Goal: Obtain resource: Download file/media

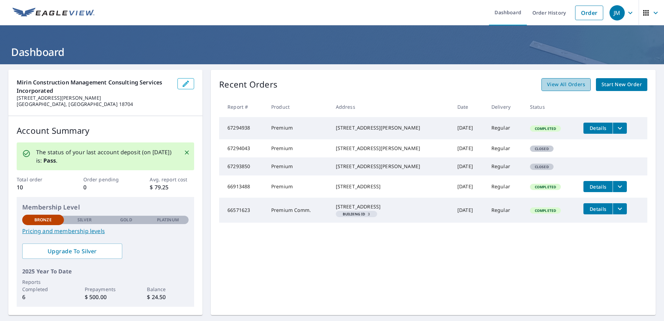
click at [556, 87] on span "View All Orders" at bounding box center [566, 84] width 38 height 9
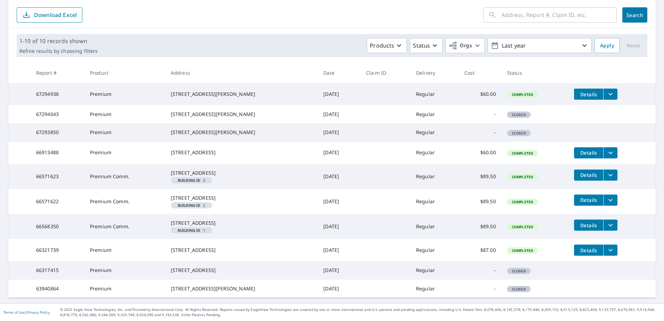
scroll to position [128, 0]
click at [585, 247] on span "Details" at bounding box center [588, 250] width 21 height 7
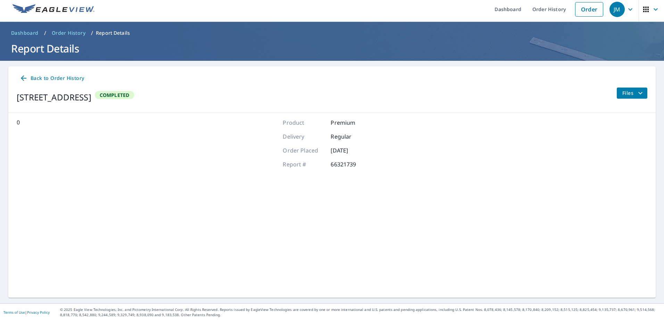
scroll to position [3, 0]
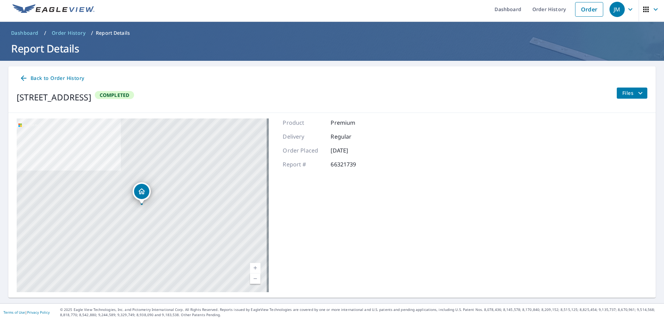
click at [636, 90] on icon "filesDropdownBtn-66321739" at bounding box center [640, 93] width 8 height 8
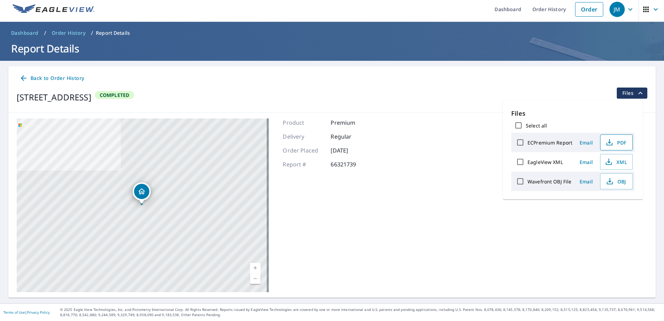
click at [615, 143] on span "PDF" at bounding box center [616, 142] width 22 height 8
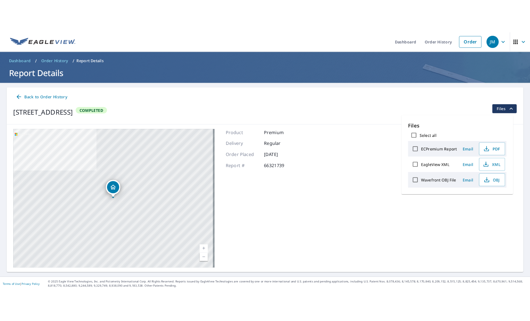
scroll to position [0, 0]
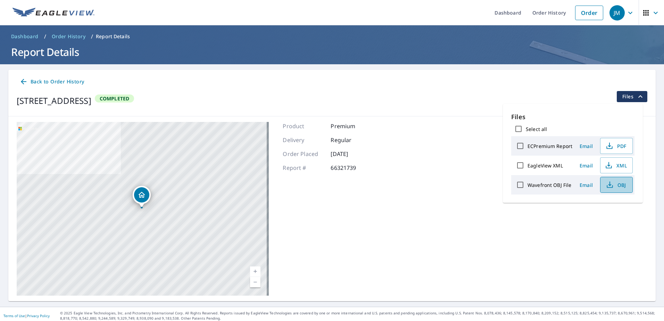
click at [609, 184] on icon "button" at bounding box center [609, 183] width 3 height 5
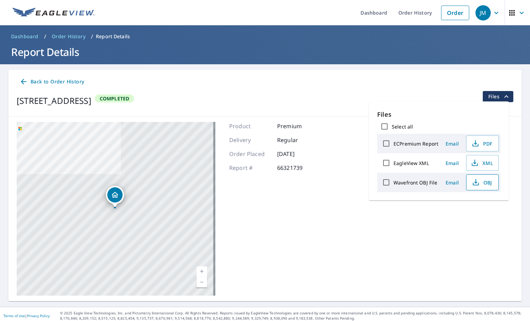
scroll to position [3, 0]
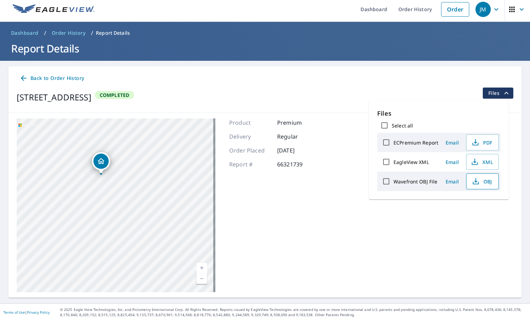
drag, startPoint x: 98, startPoint y: 195, endPoint x: 163, endPoint y: 207, distance: 66.8
click at [163, 207] on div "[STREET_ADDRESS]" at bounding box center [116, 205] width 199 height 174
click at [104, 165] on icon "Dropped pin, building 1, Residential property, 1233 Laurel Run Rd Bear Creek To…" at bounding box center [105, 162] width 7 height 6
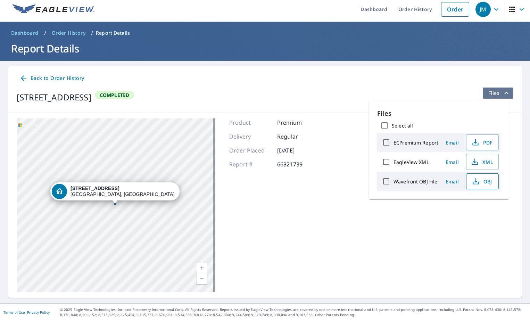
click at [503, 92] on icon "filesDropdownBtn-66321739" at bounding box center [506, 93] width 8 height 8
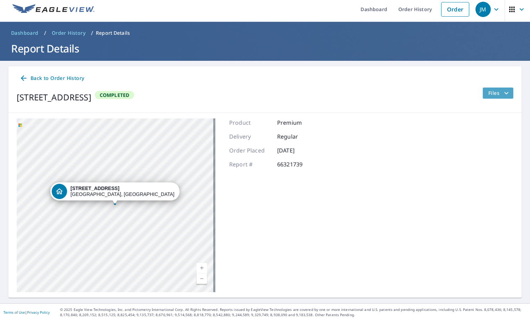
click at [503, 92] on icon "filesDropdownBtn-66321739" at bounding box center [506, 93] width 8 height 8
